Goal: Information Seeking & Learning: Find specific fact

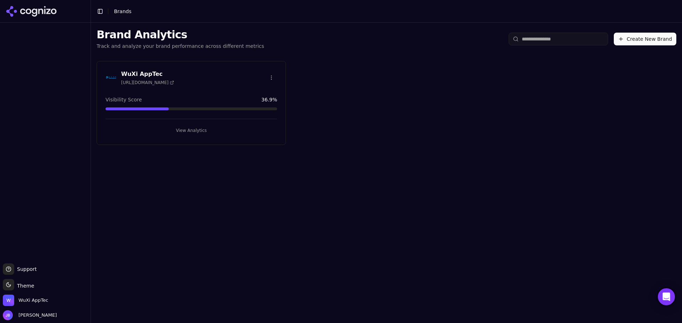
click at [178, 137] on div "WuXi AppTec [URL][DOMAIN_NAME] Visibility Score 36.9 % View Analytics" at bounding box center [191, 103] width 189 height 84
click at [186, 131] on button "View Analytics" at bounding box center [191, 130] width 172 height 11
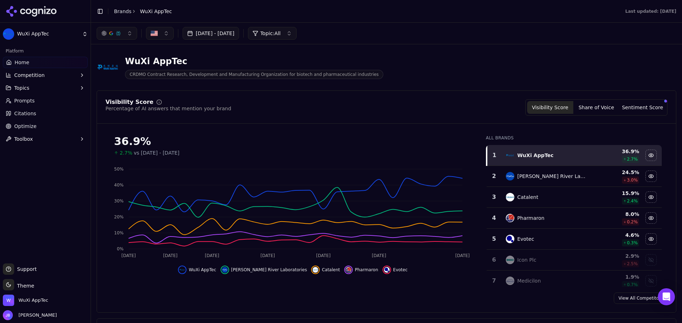
click at [35, 112] on link "Citations" at bounding box center [45, 113] width 85 height 11
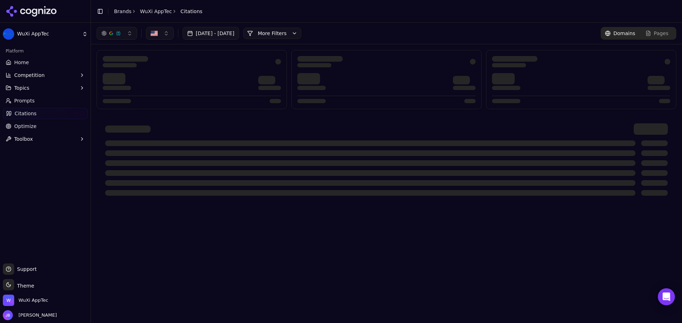
click at [301, 32] on button "More Filters" at bounding box center [272, 33] width 58 height 11
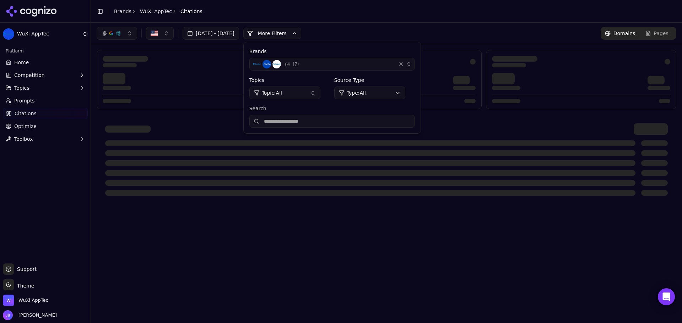
click at [320, 126] on input "Search" at bounding box center [331, 121] width 165 height 13
type input "********"
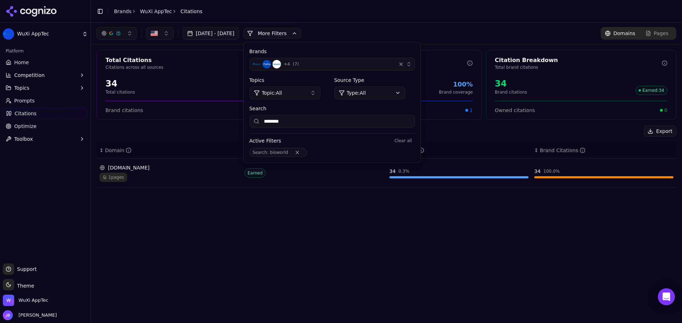
click at [311, 181] on td "Earned" at bounding box center [313, 173] width 145 height 29
click at [289, 176] on div "Earned" at bounding box center [313, 173] width 139 height 9
click at [206, 174] on div "1 pages" at bounding box center [168, 177] width 139 height 9
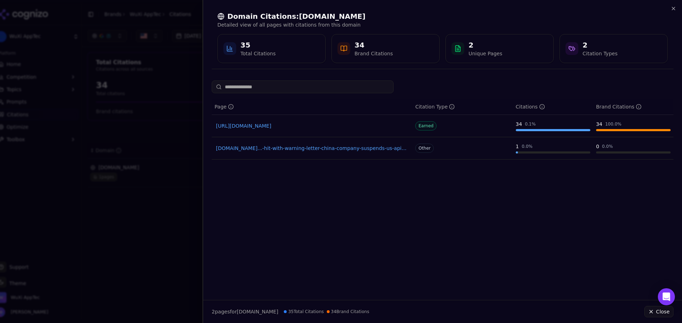
click at [302, 124] on link "[URL][DOMAIN_NAME]" at bounding box center [312, 126] width 192 height 7
